Goal: Use online tool/utility

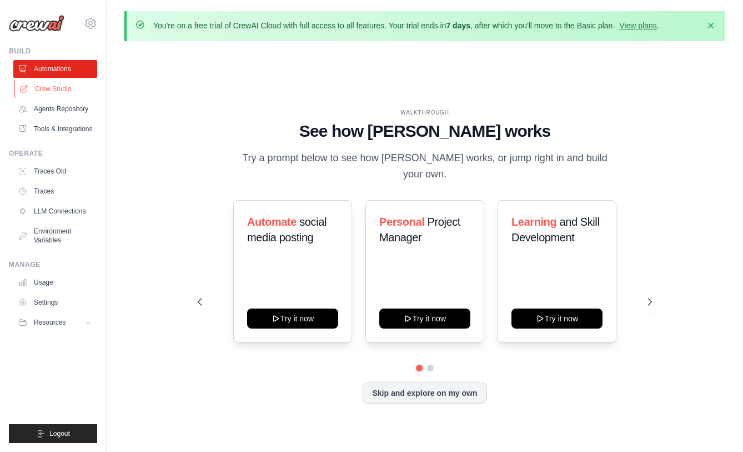
click at [46, 89] on link "Crew Studio" at bounding box center [56, 89] width 84 height 18
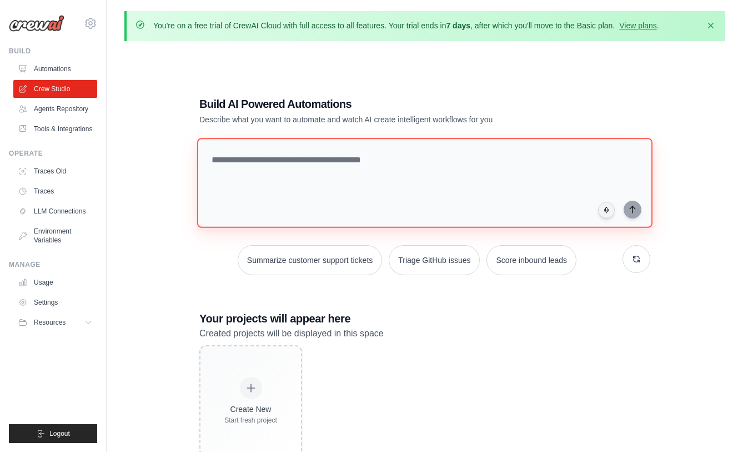
click at [398, 197] on textarea at bounding box center [425, 183] width 456 height 90
